Goal: Task Accomplishment & Management: Complete application form

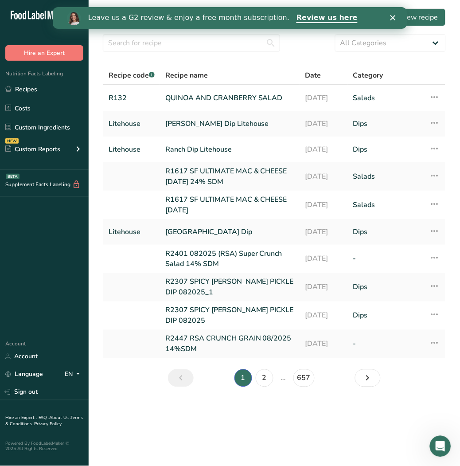
click at [392, 16] on icon "Close" at bounding box center [392, 17] width 5 height 5
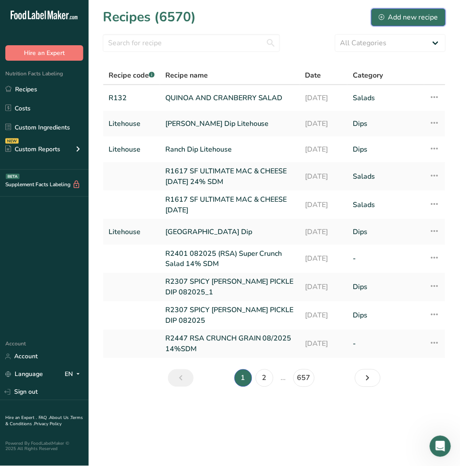
click at [409, 12] on div "Add new recipe" at bounding box center [408, 17] width 59 height 11
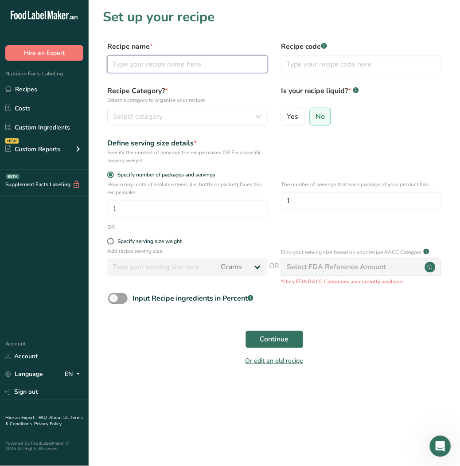
click at [161, 65] on input "text" at bounding box center [187, 64] width 161 height 18
type input "pickle brine"
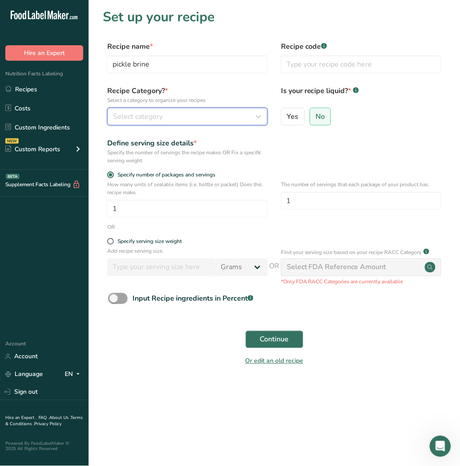
click at [187, 116] on div "Select category" at bounding box center [185, 116] width 144 height 11
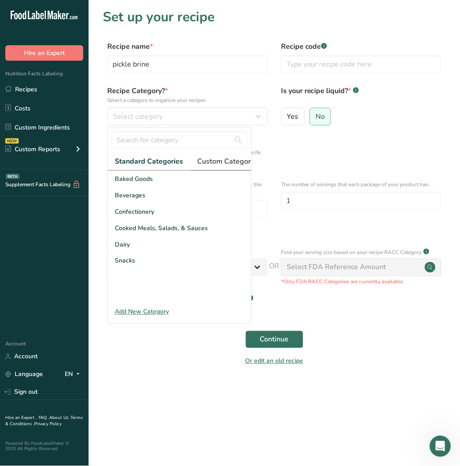
click at [222, 161] on span "Custom Categories .a-a{fill:#347362;}.b-a{fill:#fff;}" at bounding box center [231, 161] width 69 height 11
click at [142, 317] on div "Add New Category" at bounding box center [180, 311] width 144 height 9
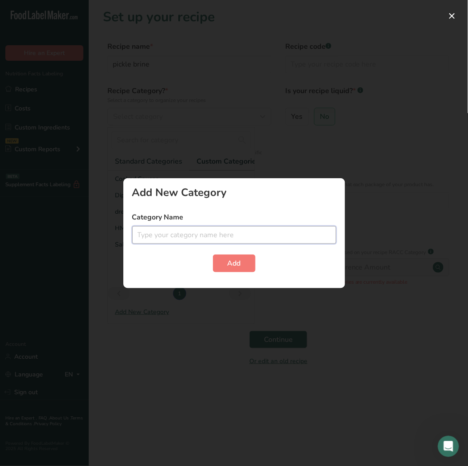
click at [170, 236] on input "text" at bounding box center [234, 235] width 204 height 18
click at [454, 11] on button "button" at bounding box center [452, 16] width 14 height 14
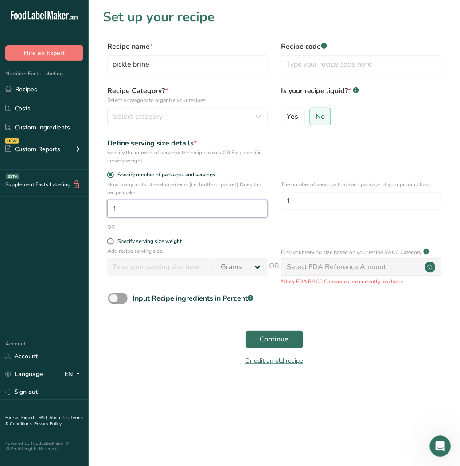
click at [174, 205] on input "1" at bounding box center [187, 209] width 161 height 18
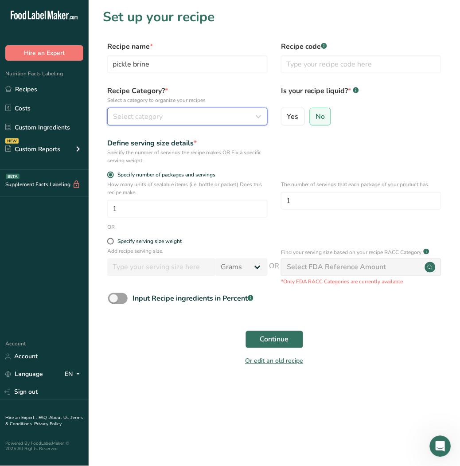
click at [197, 108] on button "Select category" at bounding box center [187, 117] width 161 height 18
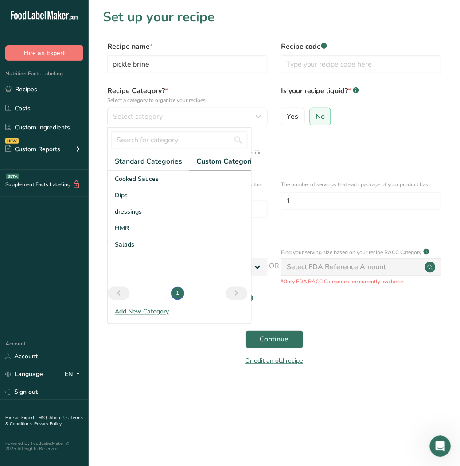
click at [236, 161] on span "Custom Categories .a-a{fill:#347362;}.b-a{fill:#fff;}" at bounding box center [231, 161] width 69 height 11
click at [133, 215] on span "dressings" at bounding box center [128, 211] width 27 height 9
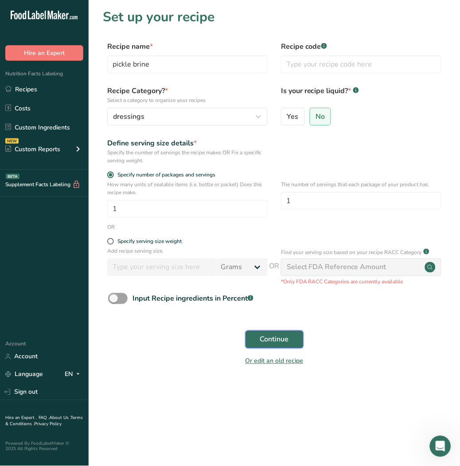
click at [267, 338] on span "Continue" at bounding box center [274, 339] width 29 height 11
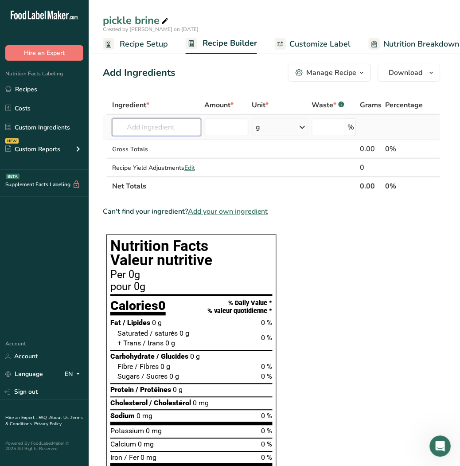
click at [158, 122] on input "text" at bounding box center [156, 127] width 89 height 18
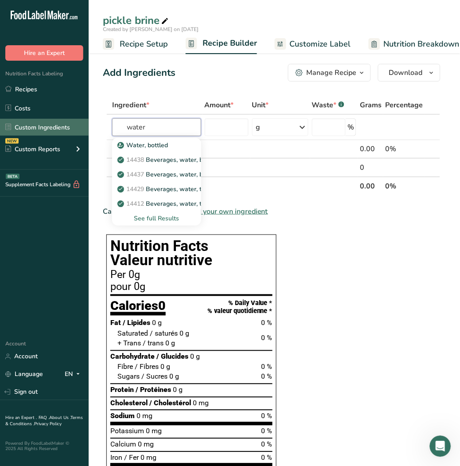
drag, startPoint x: 157, startPoint y: 128, endPoint x: 73, endPoint y: 127, distance: 84.3
click at [73, 127] on div ".a-20{fill:#fff;} Hire an Expert Nutrition Facts Labeling Recipes Costs Custom …" at bounding box center [230, 456] width 460 height 913
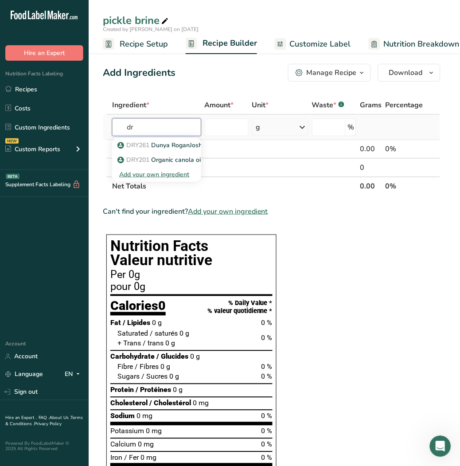
type input "d"
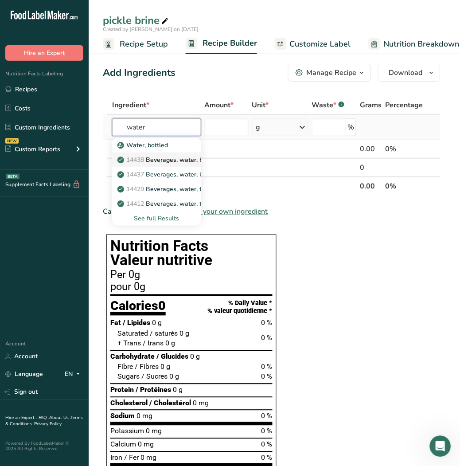
type input "water"
click at [175, 162] on p "14438 Beverages, water, bottled, non-carbonated, [PERSON_NAME]" at bounding box center [221, 159] width 204 height 9
type input "Beverages, water, bottled, non-carbonated, CRYSTAL GEYSER"
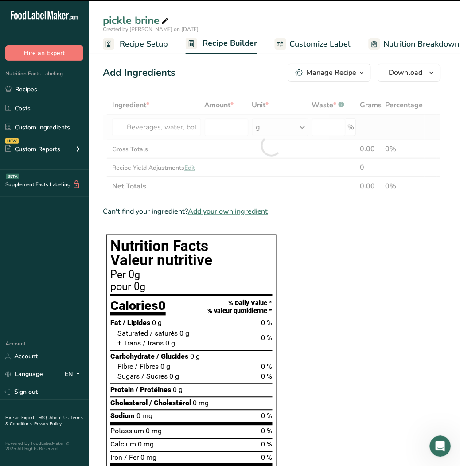
type input "0"
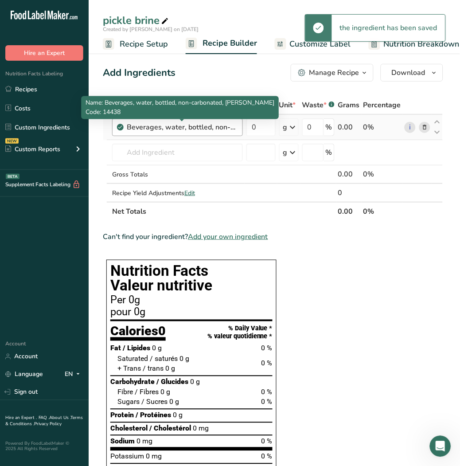
click at [208, 129] on div "Beverages, water, bottled, non-carbonated, CRYSTAL GEYSER" at bounding box center [182, 127] width 111 height 11
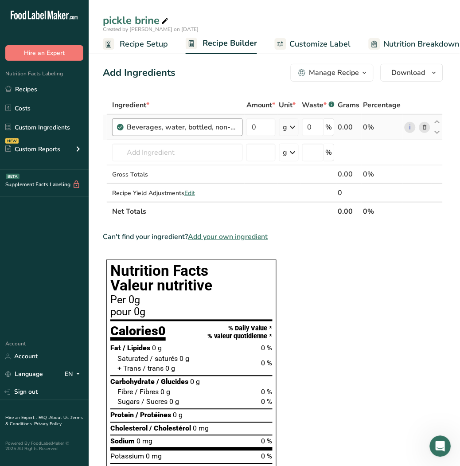
click at [208, 129] on div "Beverages, water, bottled, non-carbonated, CRYSTAL GEYSER" at bounding box center [182, 127] width 111 height 11
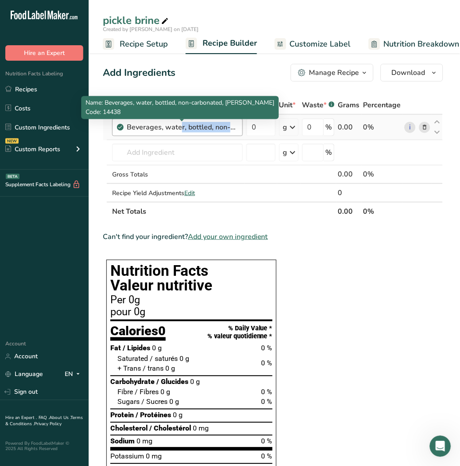
click at [208, 129] on div "Beverages, water, bottled, non-carbonated, CRYSTAL GEYSER" at bounding box center [182, 127] width 111 height 11
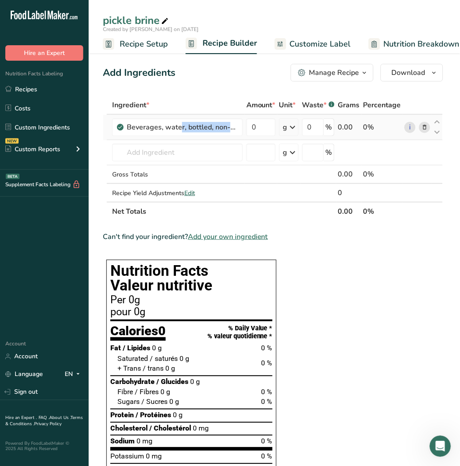
click at [422, 127] on icon at bounding box center [425, 127] width 6 height 9
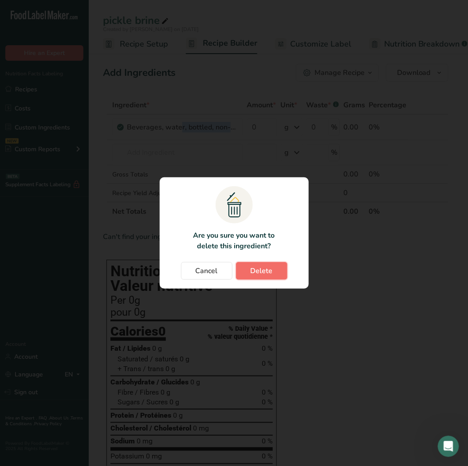
click at [246, 267] on button "Delete" at bounding box center [261, 271] width 51 height 18
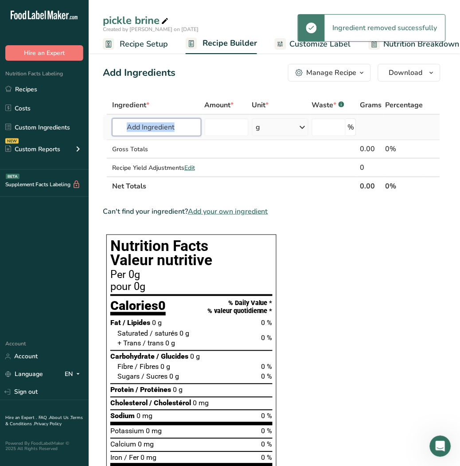
click at [145, 132] on input "text" at bounding box center [156, 127] width 89 height 18
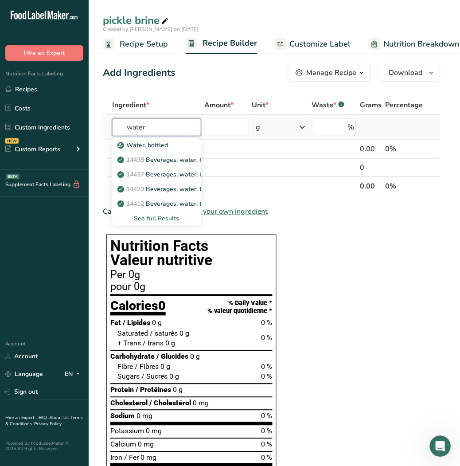
type input "water"
click at [165, 218] on div "See full Results" at bounding box center [156, 218] width 75 height 9
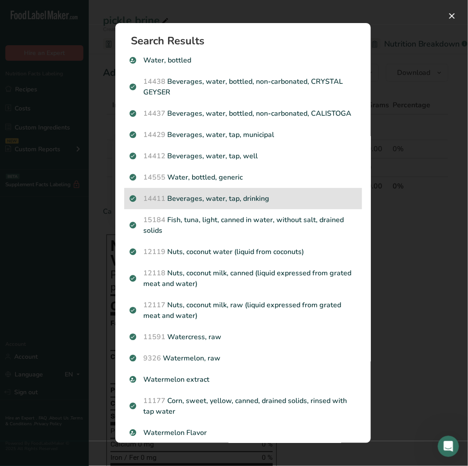
click at [249, 204] on p "14411 Beverages, water, tap, drinking" at bounding box center [243, 198] width 227 height 11
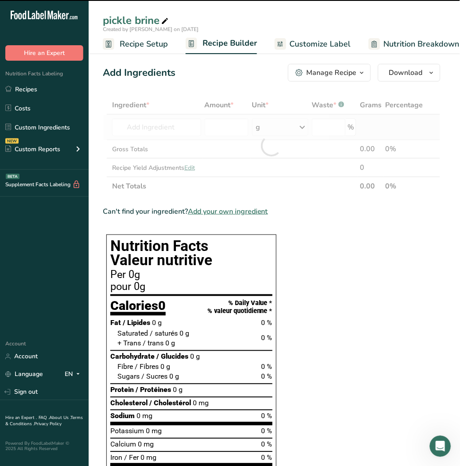
type input "0"
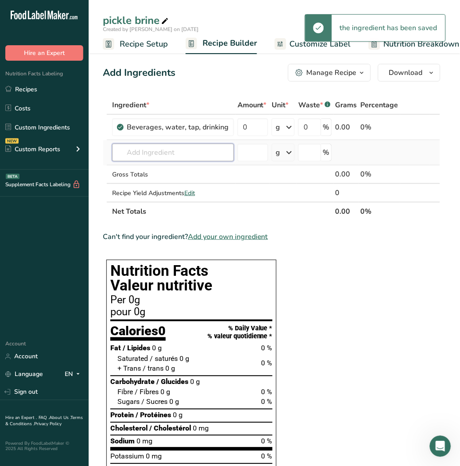
click at [141, 148] on input "text" at bounding box center [173, 153] width 122 height 18
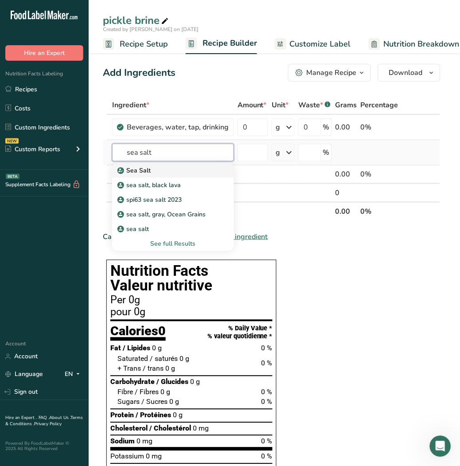
type input "sea salt"
click at [140, 169] on p "Sea Salt" at bounding box center [134, 170] width 31 height 9
type input "Sea Salt"
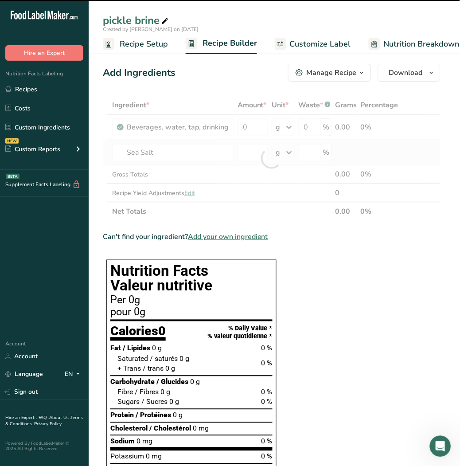
type input "0"
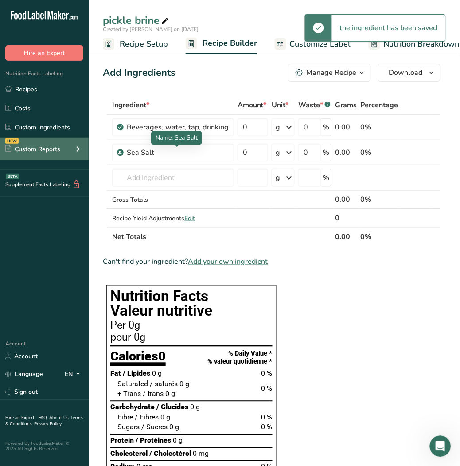
drag, startPoint x: 169, startPoint y: 151, endPoint x: 24, endPoint y: 140, distance: 145.1
click at [165, 140] on span "Name: Sea Salt" at bounding box center [177, 138] width 42 height 8
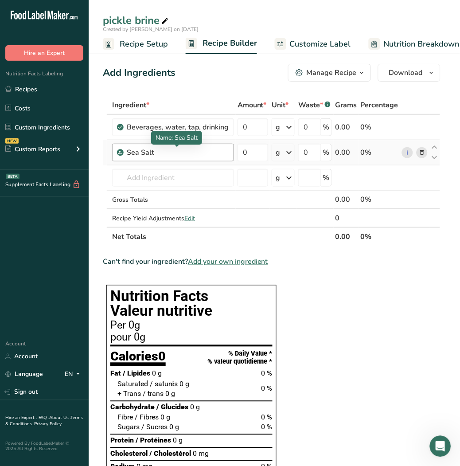
click at [157, 155] on div "Sea Salt" at bounding box center [178, 152] width 102 height 11
click at [157, 153] on div "Sea Salt" at bounding box center [178, 152] width 102 height 11
drag, startPoint x: 157, startPoint y: 153, endPoint x: 102, endPoint y: 146, distance: 55.5
click at [103, 146] on table "Ingredient * Amount * Unit * Waste * .a-a{fill:#347362;}.b-a{fill:#fff;} Grams …" at bounding box center [272, 171] width 338 height 150
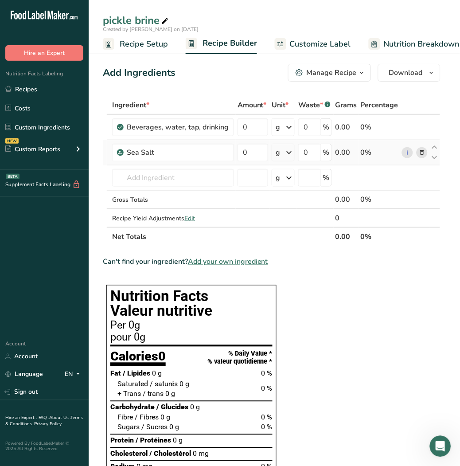
click at [423, 153] on icon at bounding box center [422, 152] width 6 height 9
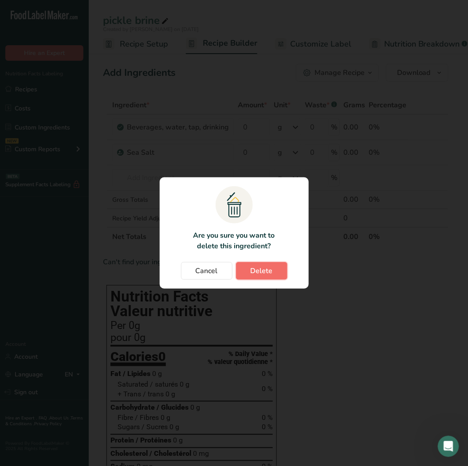
click at [275, 276] on button "Delete" at bounding box center [261, 271] width 51 height 18
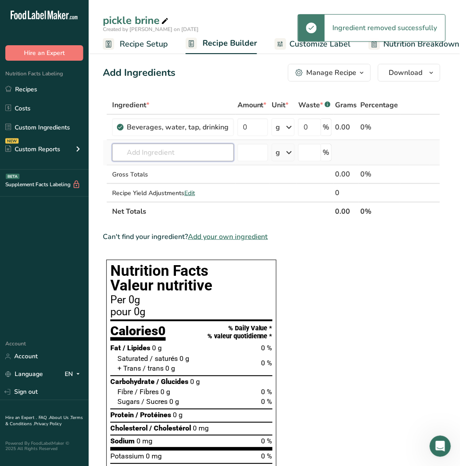
click at [151, 153] on input "text" at bounding box center [173, 153] width 122 height 18
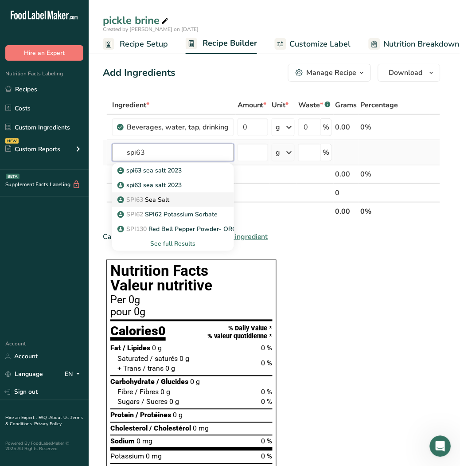
type input "spi63"
click at [162, 198] on p "SPI63 Sea Salt" at bounding box center [144, 199] width 50 height 9
type input "Sea Salt"
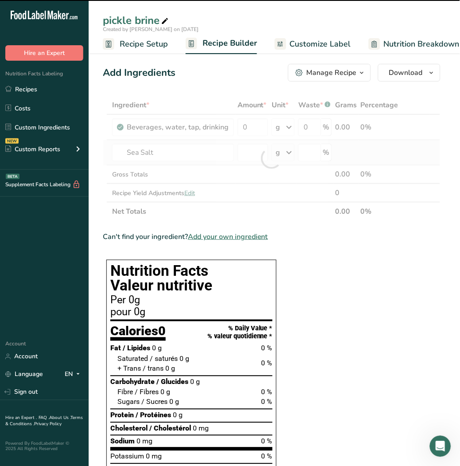
type input "0"
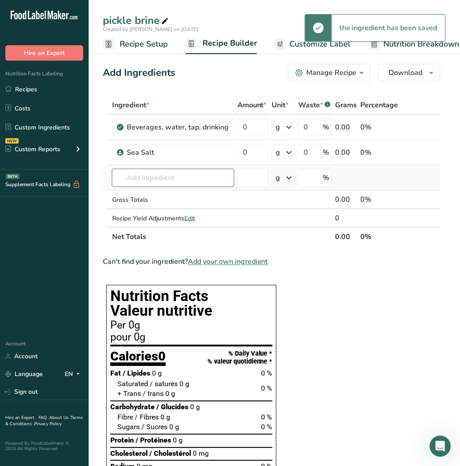
click at [145, 175] on input "text" at bounding box center [173, 178] width 122 height 18
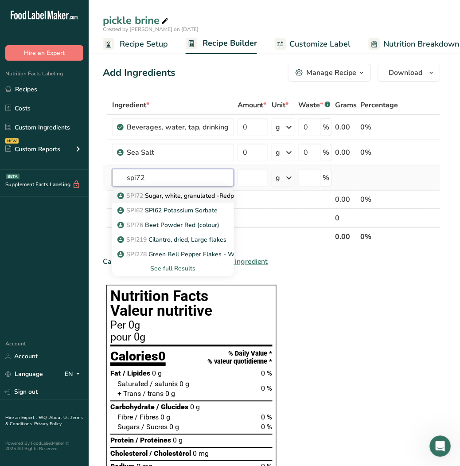
type input "spi72"
click at [156, 197] on p "SPI72 Sugar, white, granulated -Redpath" at bounding box center [181, 195] width 124 height 9
type input "Sugar, white, granulated -Redpath"
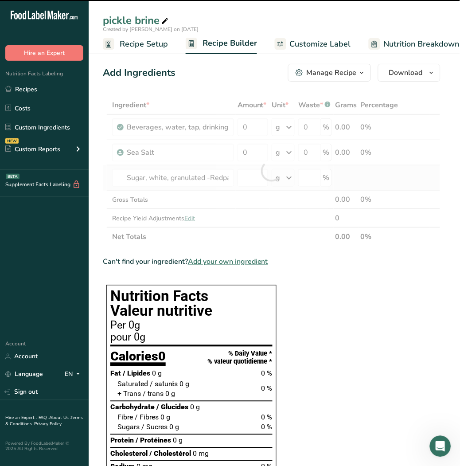
type input "0"
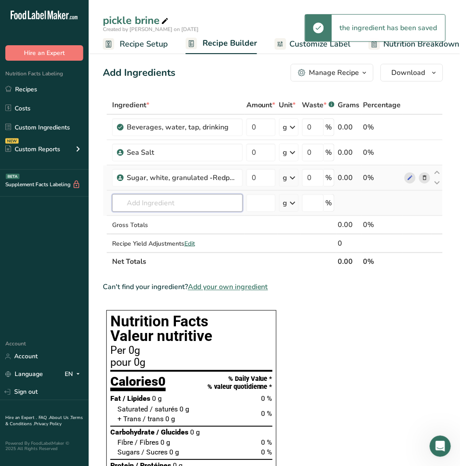
click at [154, 201] on input "text" at bounding box center [177, 203] width 131 height 18
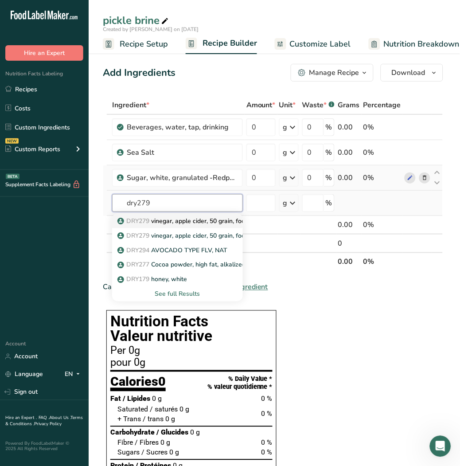
type input "dry279"
click at [170, 220] on p "DRY279 vinegar, apple cider, 50 grain, food service" at bounding box center [194, 220] width 151 height 9
type input "vinegar, apple cider, 50 grain, food service"
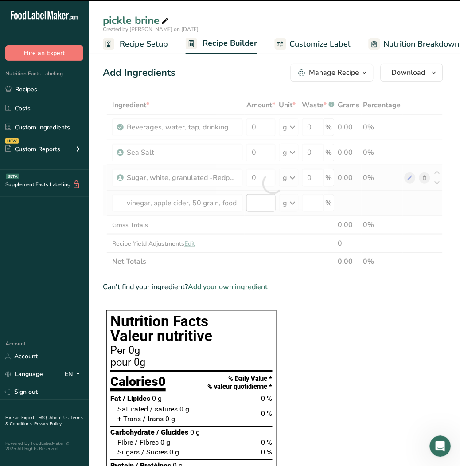
type input "0"
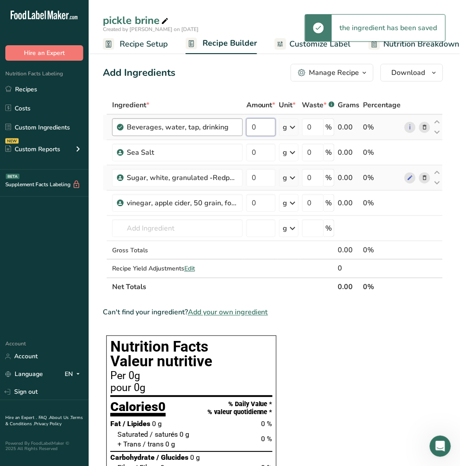
drag, startPoint x: 259, startPoint y: 120, endPoint x: 221, endPoint y: 130, distance: 39.1
click at [221, 130] on tr "Beverages, water, tap, drinking 0 g Portions 1 fl oz 1 serving 8 fl oz 1 liter …" at bounding box center [273, 127] width 340 height 25
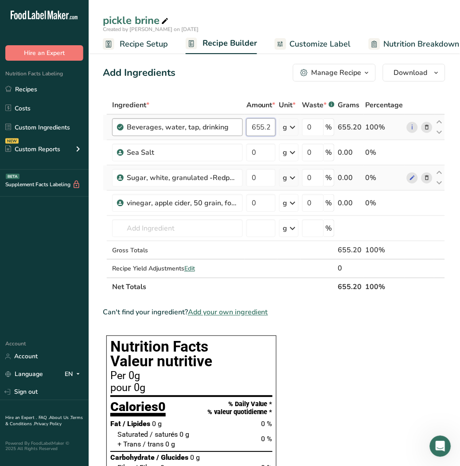
scroll to position [0, 3]
type input "655.23"
click at [228, 158] on div "Ingredient * Amount * Unit * Waste * .a-a{fill:#347362;}.b-a{fill:#fff;} Grams …" at bounding box center [274, 196] width 343 height 201
type input "3.36"
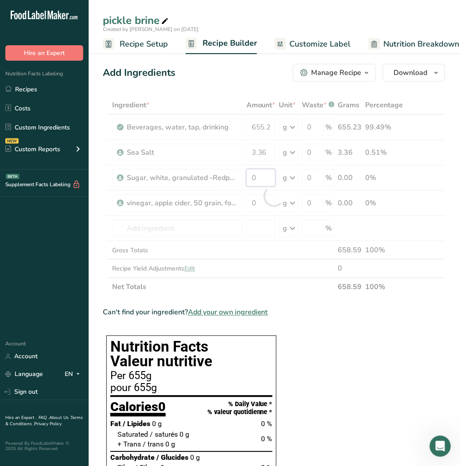
drag, startPoint x: 268, startPoint y: 179, endPoint x: 247, endPoint y: 171, distance: 22.6
click at [247, 171] on div "Ingredient * Amount * Unit * Waste * .a-a{fill:#347362;}.b-a{fill:#fff;} Grams …" at bounding box center [274, 196] width 343 height 201
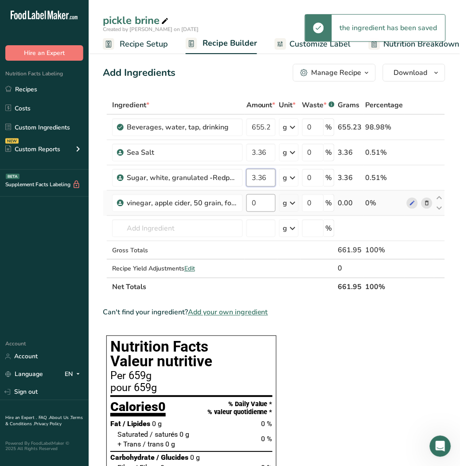
type input "3.36"
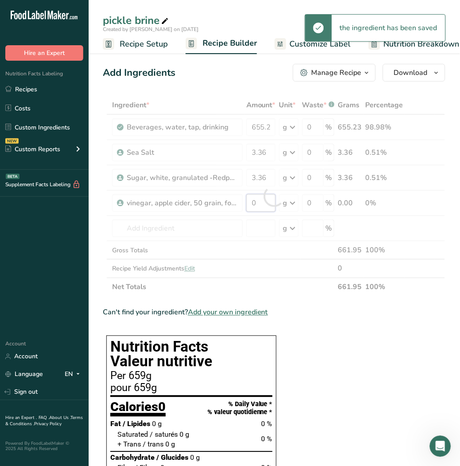
drag, startPoint x: 265, startPoint y: 204, endPoint x: 195, endPoint y: 204, distance: 70.1
click at [195, 204] on div "Ingredient * Amount * Unit * Waste * .a-a{fill:#347362;}.b-a{fill:#fff;} Grams …" at bounding box center [274, 196] width 343 height 201
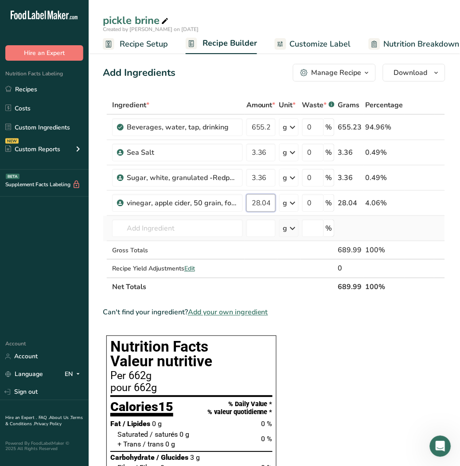
type input "28.04"
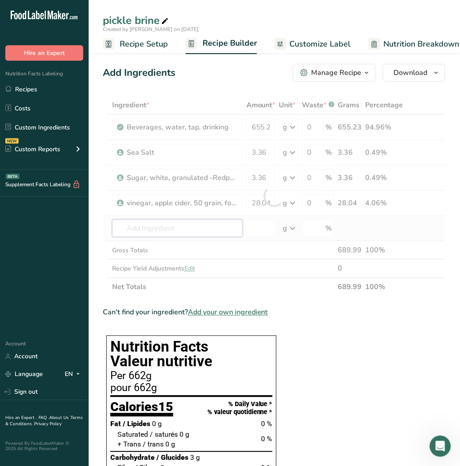
click at [200, 231] on div "Ingredient * Amount * Unit * Waste * .a-a{fill:#347362;}.b-a{fill:#fff;} Grams …" at bounding box center [274, 196] width 343 height 201
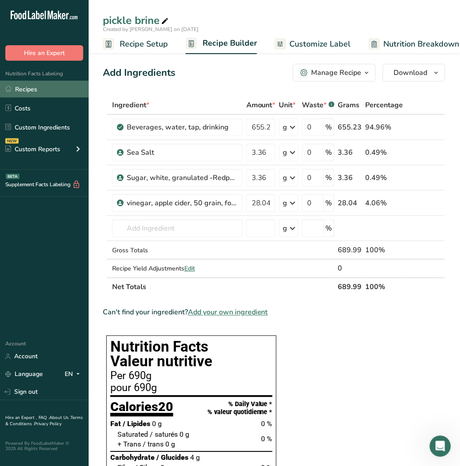
click at [47, 87] on link "Recipes" at bounding box center [44, 89] width 89 height 17
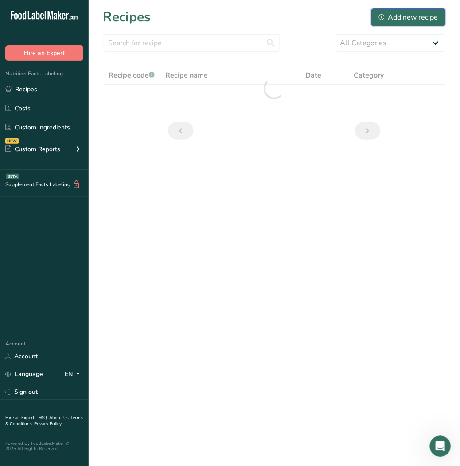
click at [411, 21] on div "Add new recipe" at bounding box center [408, 17] width 59 height 11
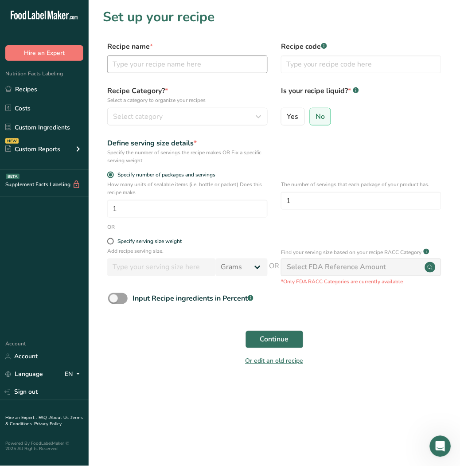
drag, startPoint x: 157, startPoint y: 51, endPoint x: 155, endPoint y: 65, distance: 14.3
click at [157, 55] on div "Recipe name *" at bounding box center [187, 57] width 161 height 32
click at [154, 65] on input "text" at bounding box center [187, 64] width 161 height 18
type input "pickled carrots"
click at [163, 113] on div "Select category" at bounding box center [185, 116] width 144 height 11
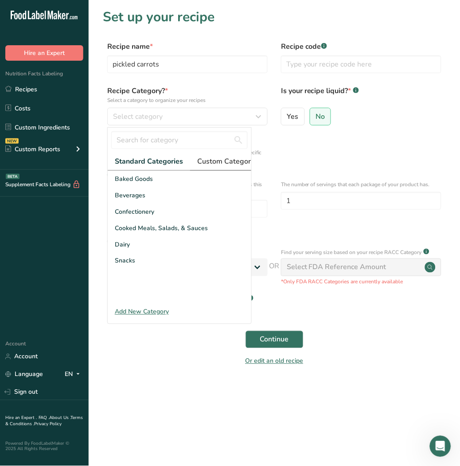
click at [237, 161] on span "Custom Categories .a-a{fill:#347362;}.b-a{fill:#fff;}" at bounding box center [231, 161] width 69 height 11
click at [152, 317] on div "Add New Category" at bounding box center [180, 311] width 144 height 9
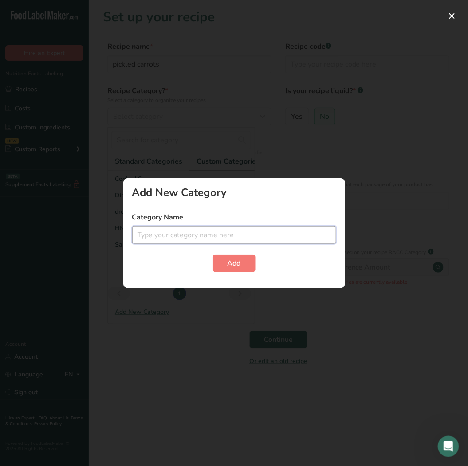
click at [174, 234] on input "text" at bounding box center [234, 235] width 204 height 18
type input "pickles"
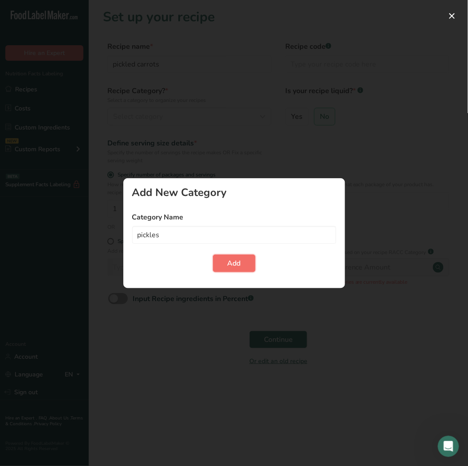
click at [242, 266] on button "Add" at bounding box center [234, 264] width 43 height 18
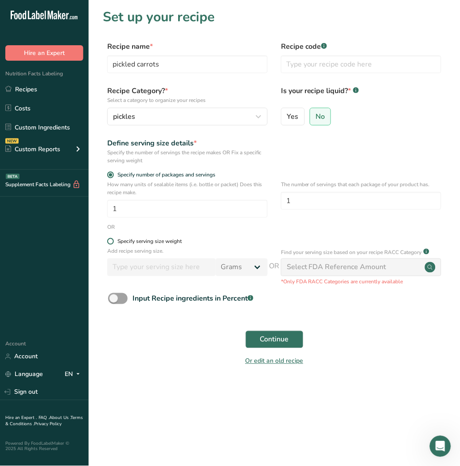
click at [114, 241] on span "Specify serving size weight" at bounding box center [148, 241] width 68 height 7
click at [113, 241] on input "Specify serving size weight" at bounding box center [110, 242] width 6 height 6
radio input "true"
radio input "false"
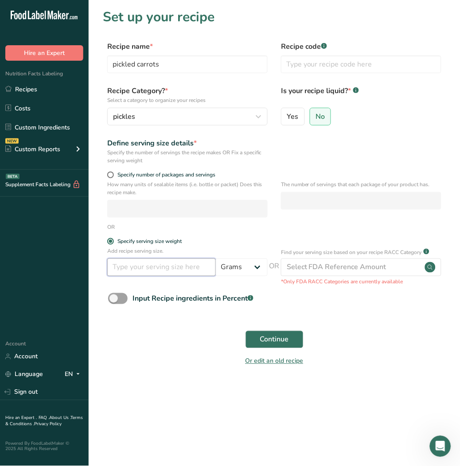
click at [158, 269] on input "number" at bounding box center [161, 268] width 109 height 18
type input "30"
click at [286, 339] on span "Continue" at bounding box center [274, 339] width 29 height 11
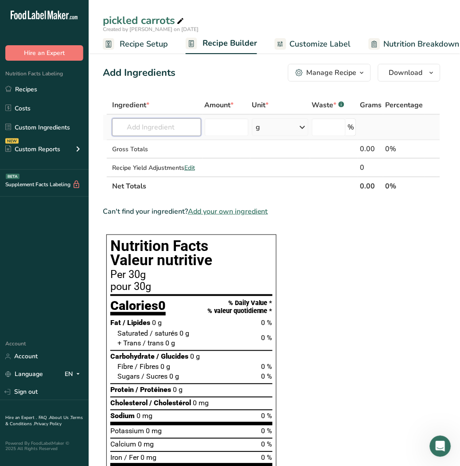
click at [155, 126] on input "text" at bounding box center [156, 127] width 89 height 18
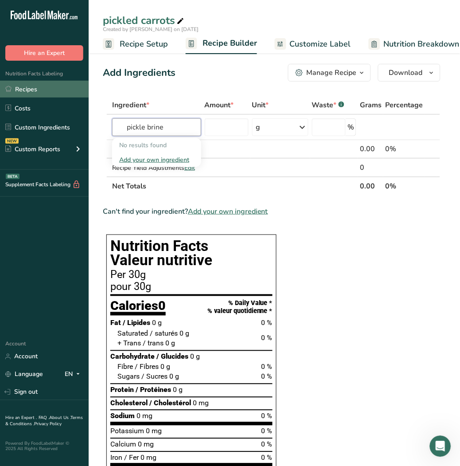
type input "pickle brine"
click at [47, 94] on link "Recipes" at bounding box center [44, 89] width 89 height 17
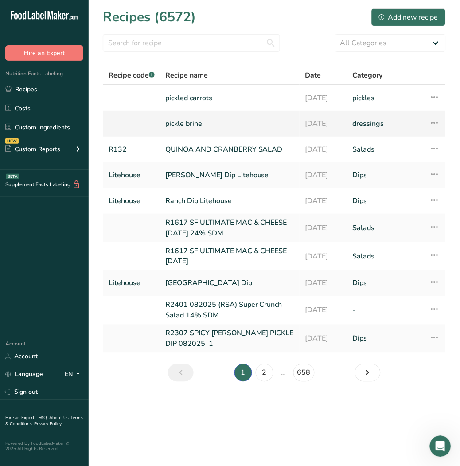
click at [436, 122] on icon at bounding box center [435, 123] width 11 height 16
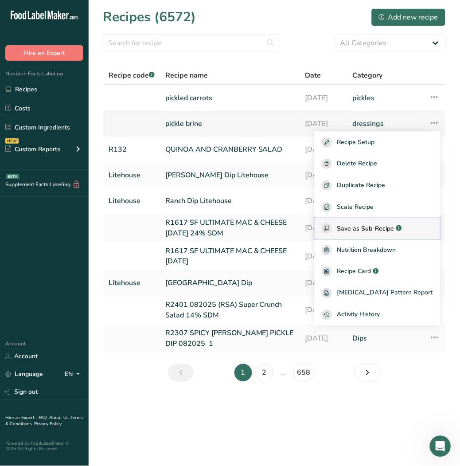
click at [390, 224] on div "Save as Sub-Recipe .a-a{fill:#347362;}.b-a{fill:#fff;}" at bounding box center [377, 229] width 111 height 10
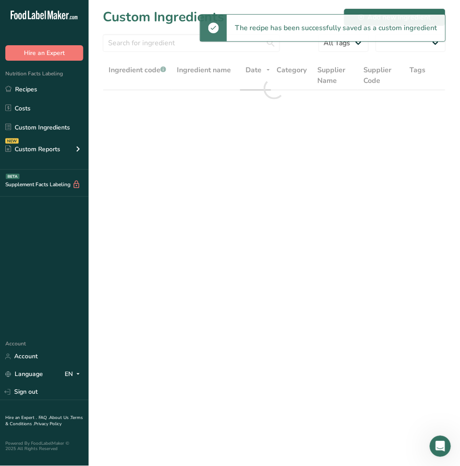
select select "30"
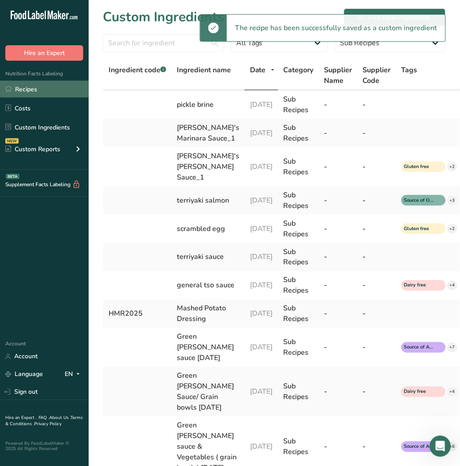
click at [42, 87] on link "Recipes" at bounding box center [44, 89] width 89 height 17
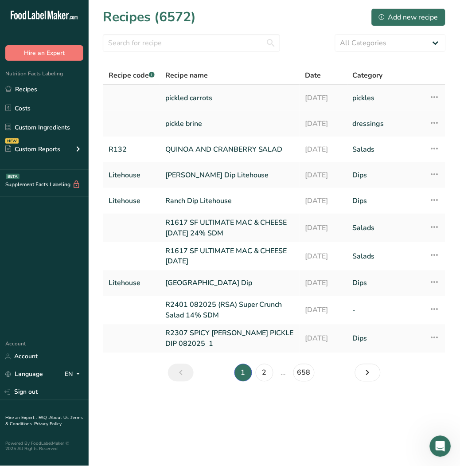
click at [174, 95] on link "pickled carrots" at bounding box center [229, 98] width 129 height 19
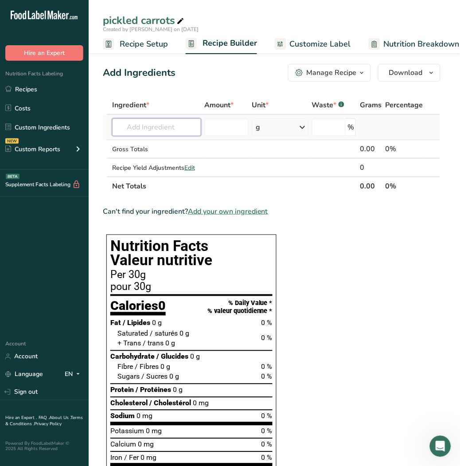
click at [135, 127] on input "text" at bounding box center [156, 127] width 89 height 18
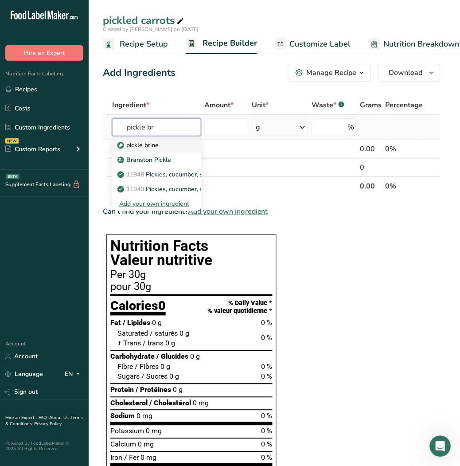
type input "pickle br"
click at [134, 141] on p "pickle brine" at bounding box center [138, 145] width 39 height 9
type input "pickle brine"
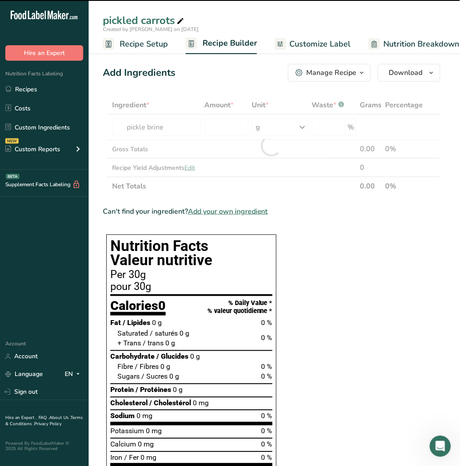
type input "0"
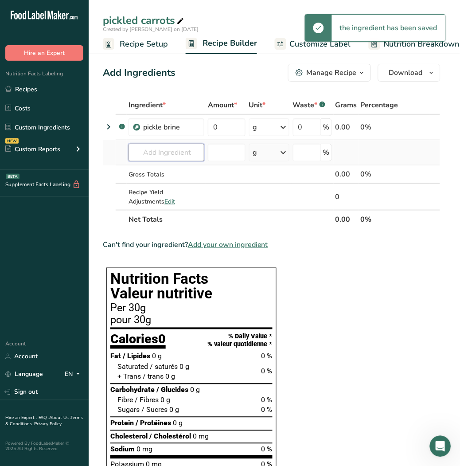
click at [149, 153] on input "text" at bounding box center [167, 153] width 76 height 18
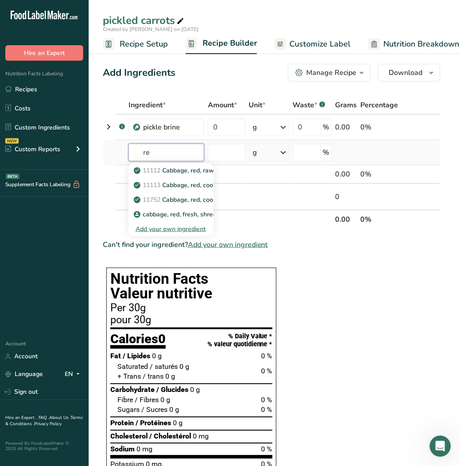
type input "r"
type input "carrots"
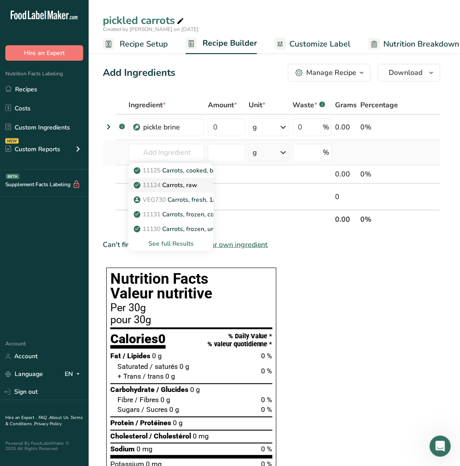
click at [170, 184] on p "11124 [GEOGRAPHIC_DATA], raw" at bounding box center [167, 185] width 62 height 9
type input "Carrots, raw"
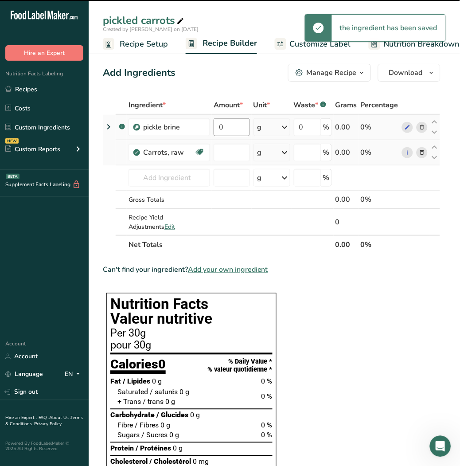
type input "0"
click at [228, 129] on input "0" at bounding box center [232, 127] width 36 height 18
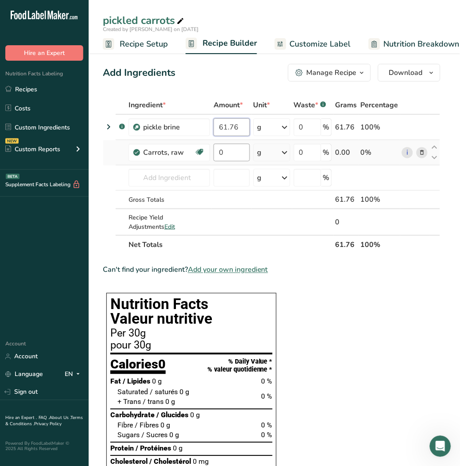
type input "61.76"
click at [227, 154] on div "Ingredient * Amount * Unit * Waste * .a-a{fill:#347362;}.b-a{fill:#fff;} Grams …" at bounding box center [272, 175] width 338 height 158
type input "38.24"
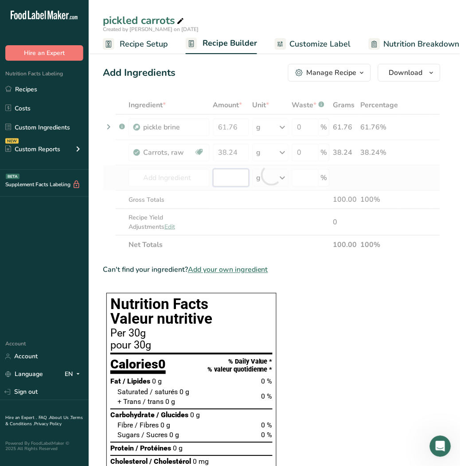
click at [231, 178] on div "Ingredient * Amount * Unit * Waste * .a-a{fill:#347362;}.b-a{fill:#fff;} Grams …" at bounding box center [272, 175] width 338 height 158
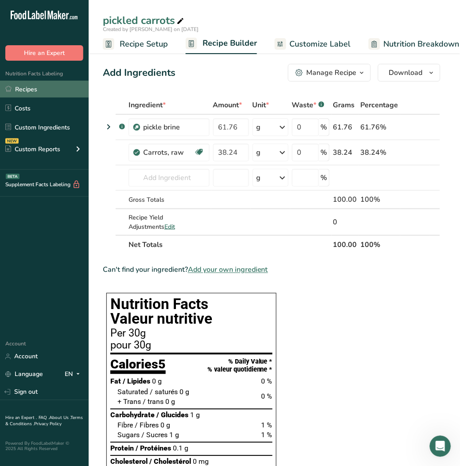
click at [48, 87] on link "Recipes" at bounding box center [44, 89] width 89 height 17
drag, startPoint x: 48, startPoint y: 87, endPoint x: 290, endPoint y: 116, distance: 243.5
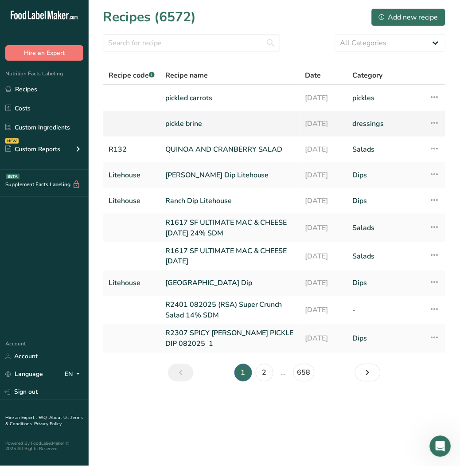
click at [203, 122] on link "pickle brine" at bounding box center [229, 123] width 129 height 19
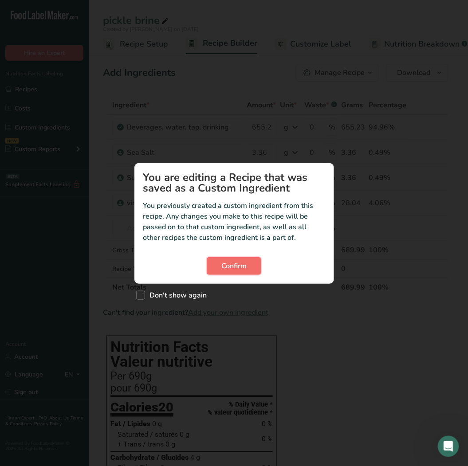
click at [238, 261] on span "Confirm" at bounding box center [233, 266] width 25 height 11
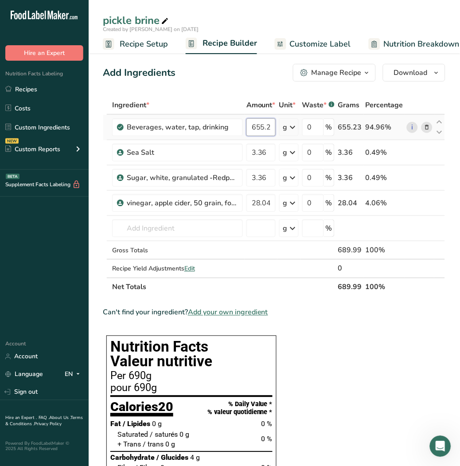
click at [262, 126] on input "655.23" at bounding box center [261, 127] width 29 height 18
click at [266, 125] on input "655.23" at bounding box center [261, 127] width 29 height 18
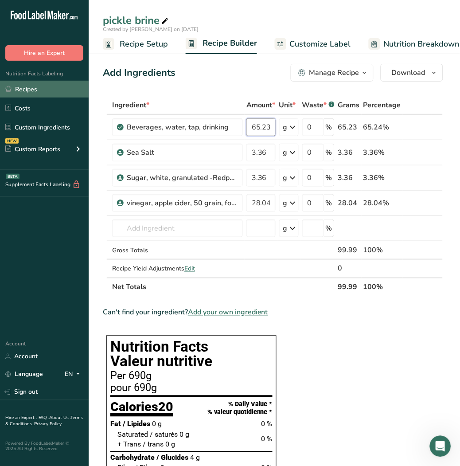
type input "65.23"
click at [19, 90] on link "Recipes" at bounding box center [44, 89] width 89 height 17
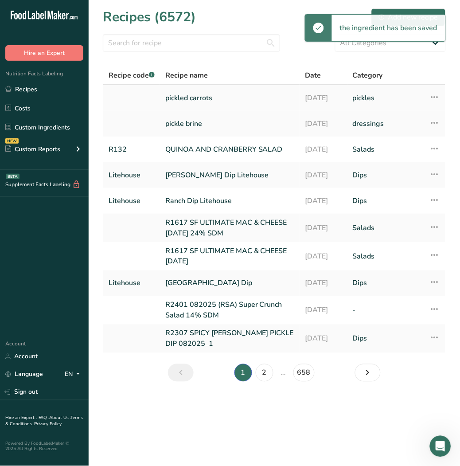
click at [196, 96] on link "pickled carrots" at bounding box center [229, 98] width 129 height 19
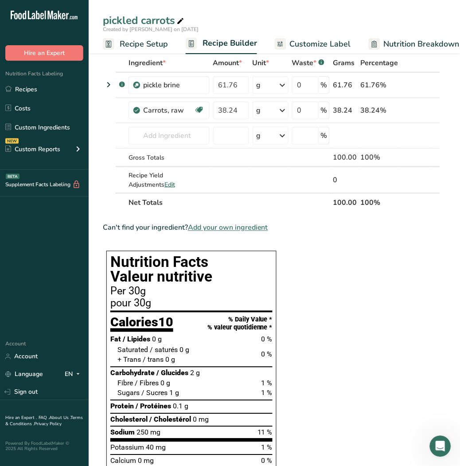
scroll to position [43, 0]
